Goal: Contribute content: Contribute content

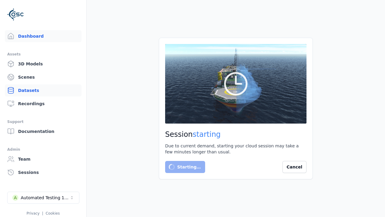
click at [43, 90] on link "Datasets" at bounding box center [43, 90] width 77 height 12
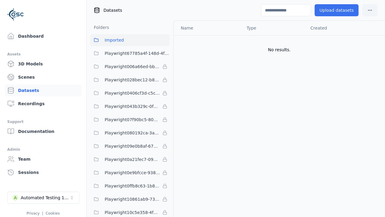
click at [338, 10] on button "Upload datasets" at bounding box center [337, 10] width 44 height 12
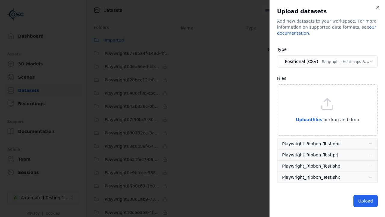
click at [327, 61] on button "Positional (CSV) Bargraphs, Heatmaps & Pins" at bounding box center [327, 61] width 101 height 12
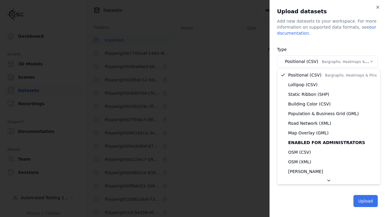
select select "*****"
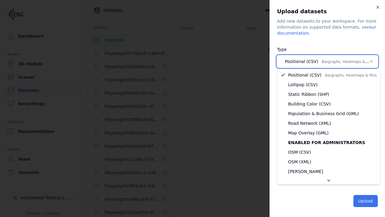
click at [366, 200] on button "Upload" at bounding box center [366, 201] width 24 height 12
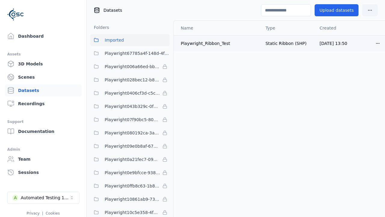
click at [381, 44] on html "Dashboard Assets 3D Models Scenes Datasets Recordings Support Documentation Adm…" at bounding box center [192, 108] width 385 height 217
click at [363, 68] on div "Delete" at bounding box center [365, 66] width 36 height 10
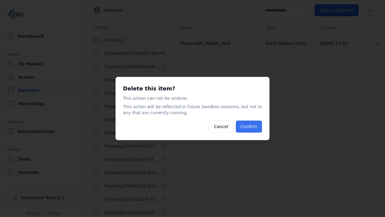
click at [249, 123] on button "Confirm" at bounding box center [249, 126] width 26 height 12
